Goal: Information Seeking & Learning: Learn about a topic

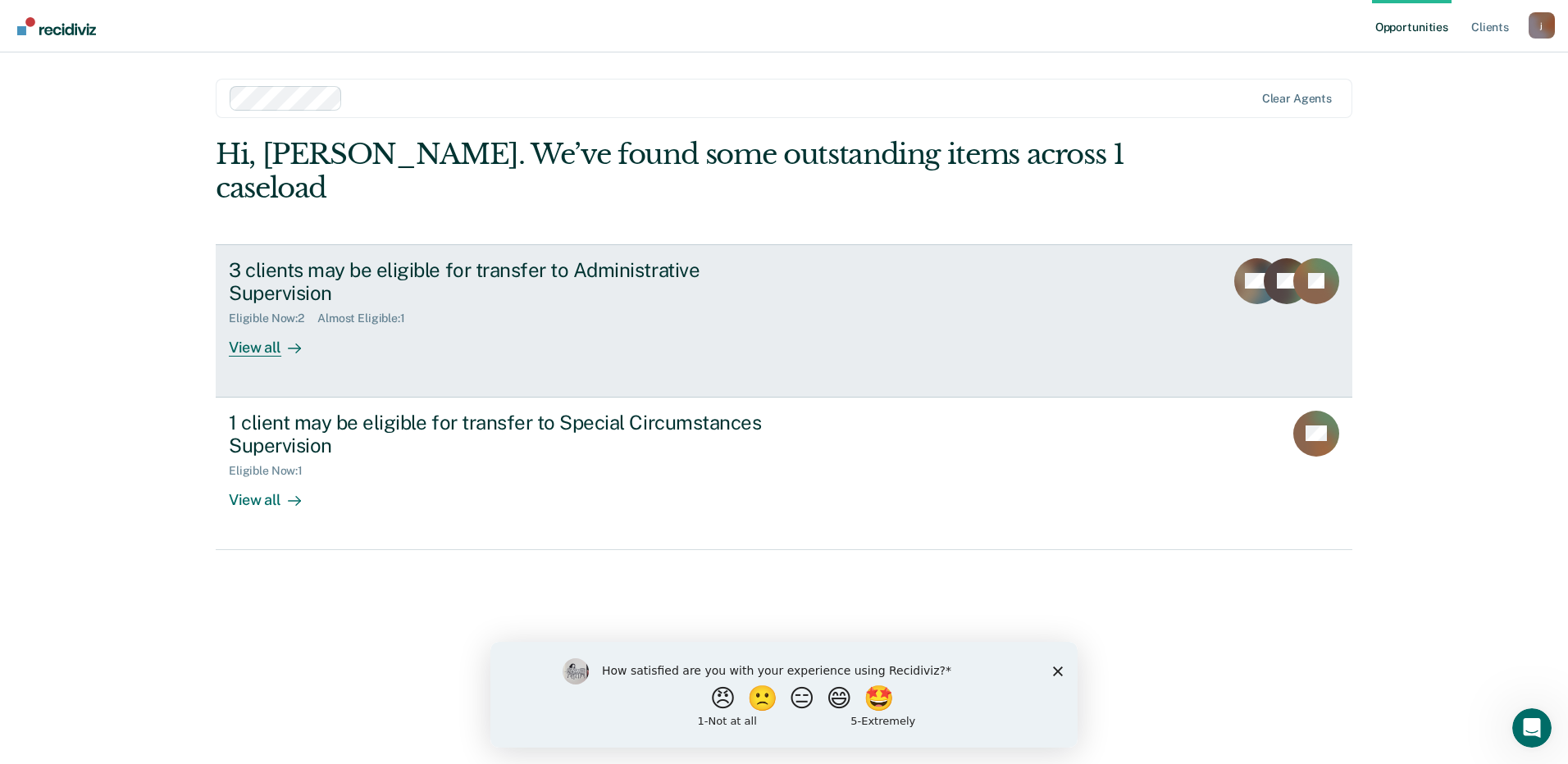
click at [265, 325] on div "View all" at bounding box center [275, 341] width 92 height 32
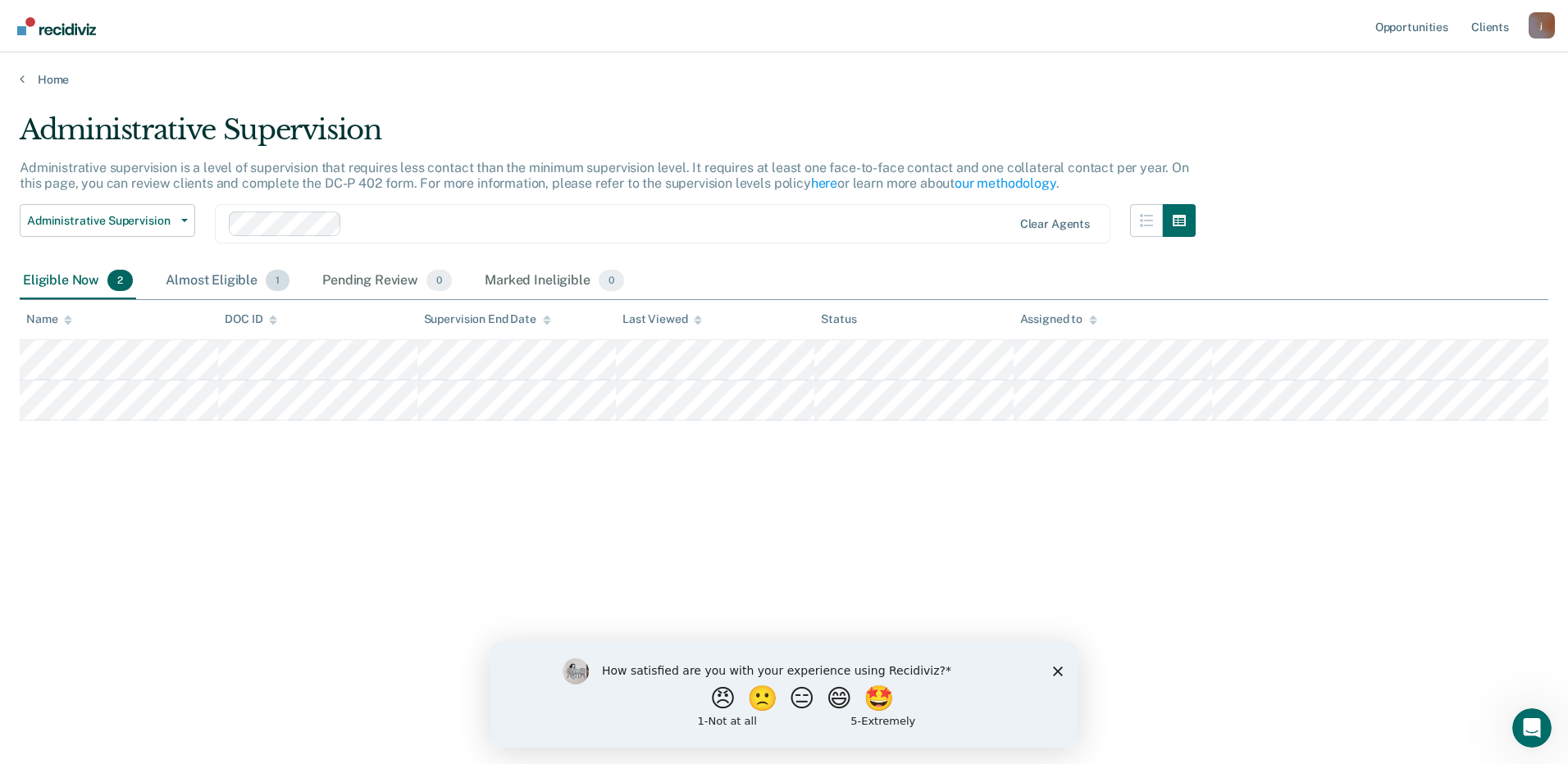
click at [226, 275] on div "Almost Eligible 1" at bounding box center [227, 282] width 130 height 36
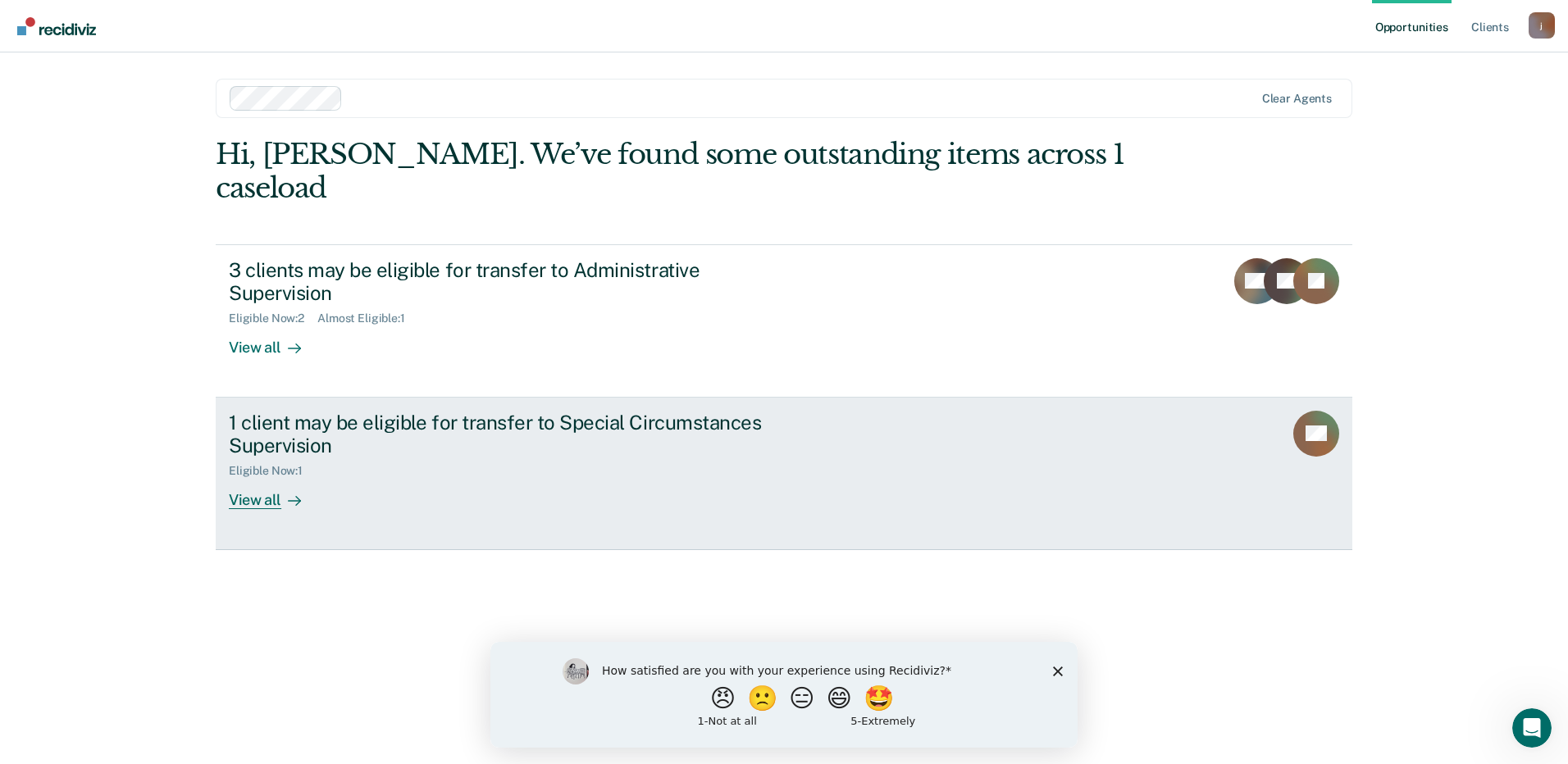
click at [961, 403] on link "1 client may be eligible for transfer to Special Circumstances Supervision Elig…" at bounding box center [784, 473] width 1136 height 152
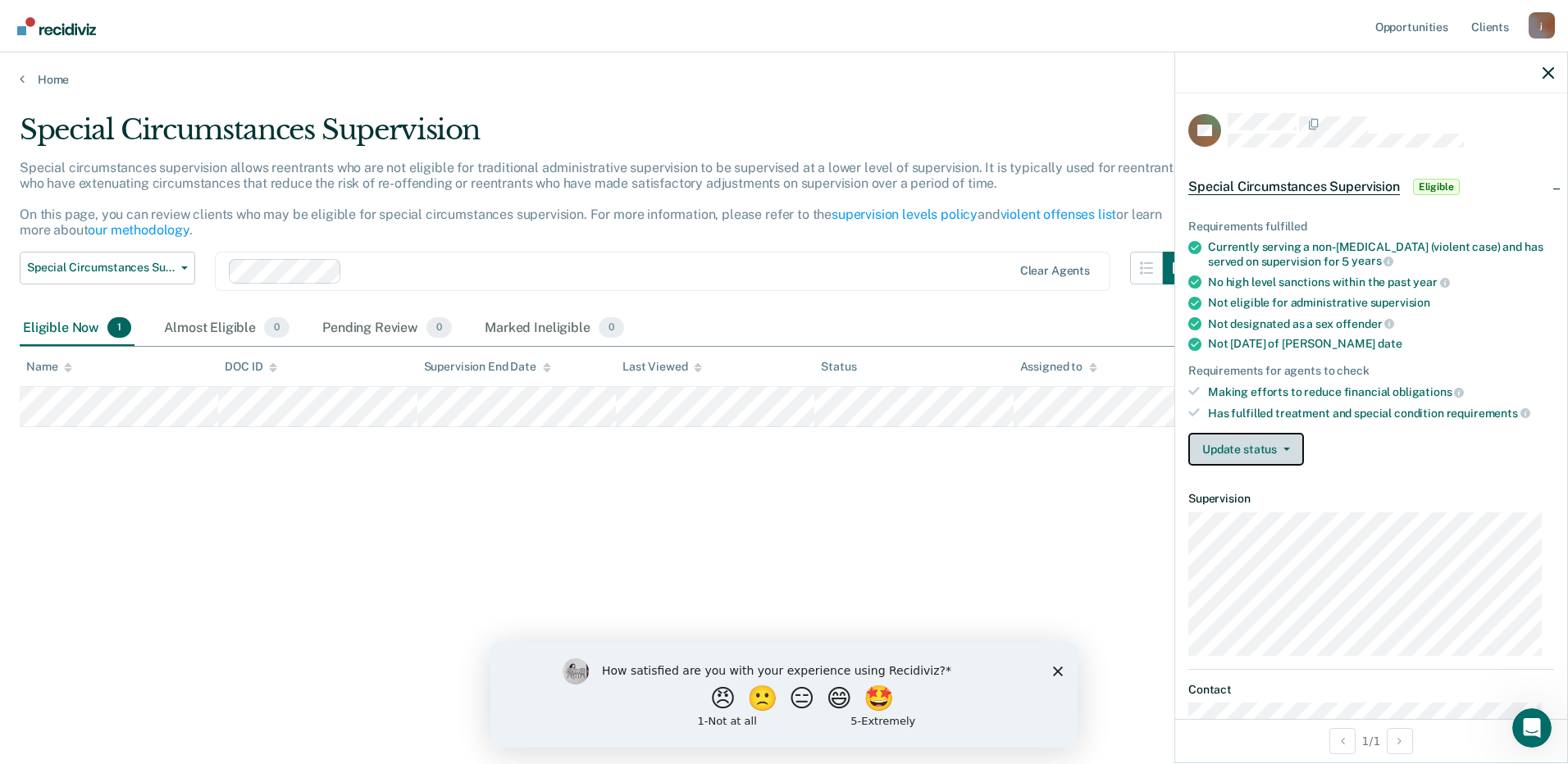
click at [1276, 448] on span "button" at bounding box center [1283, 450] width 13 height 3
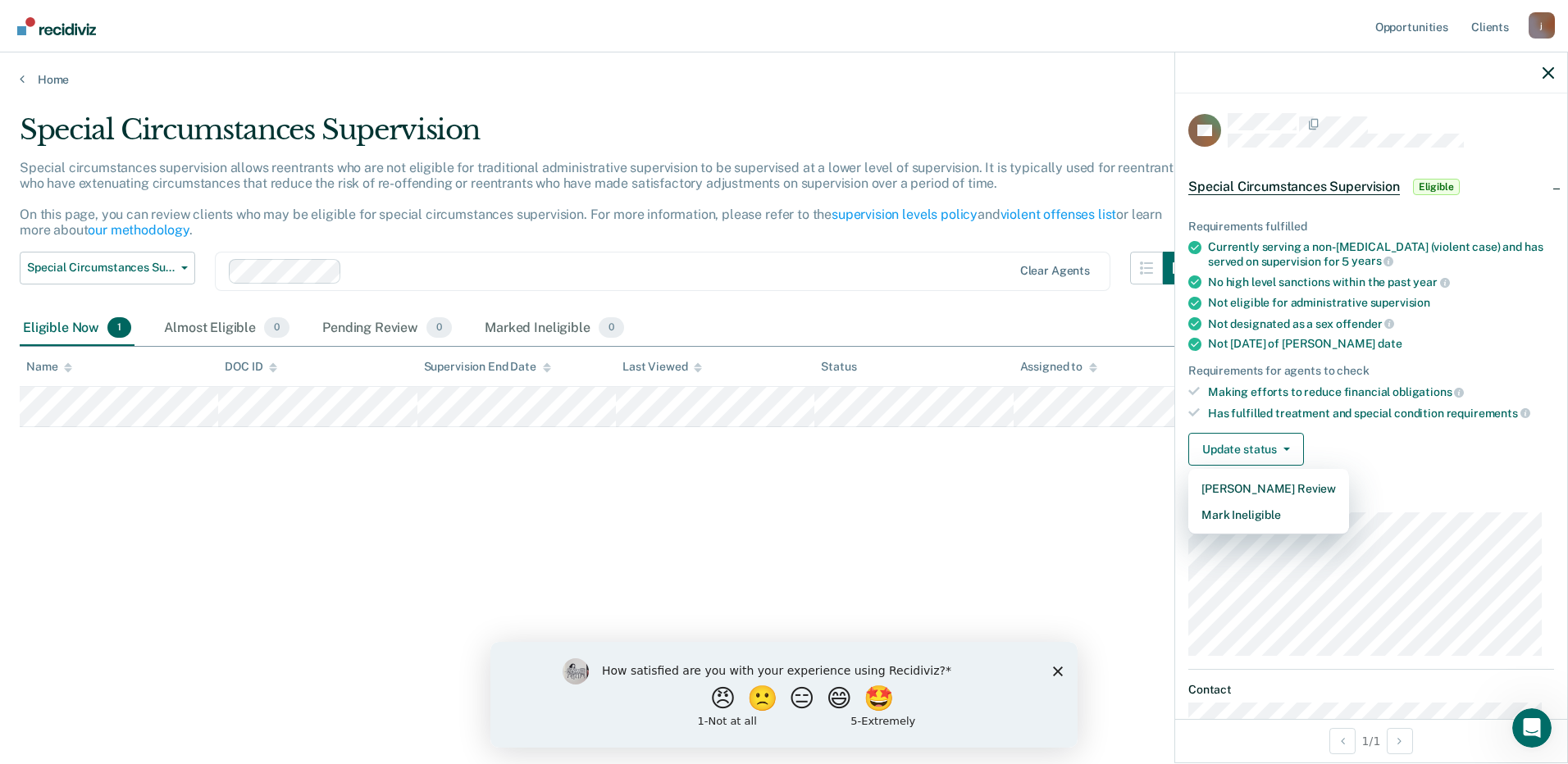
click at [986, 512] on div "Special Circumstances Supervision Special circumstances supervision allows reen…" at bounding box center [784, 376] width 1528 height 528
